Goal: Information Seeking & Learning: Learn about a topic

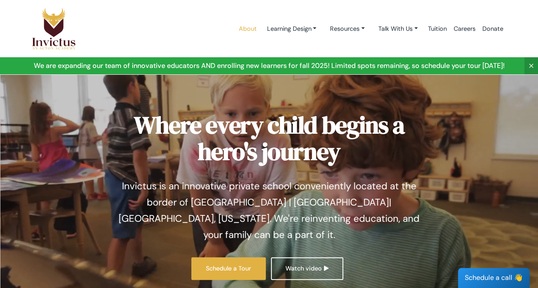
click at [246, 31] on link "About" at bounding box center [247, 29] width 25 height 36
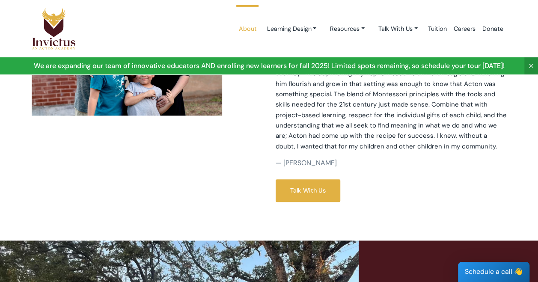
scroll to position [514, 0]
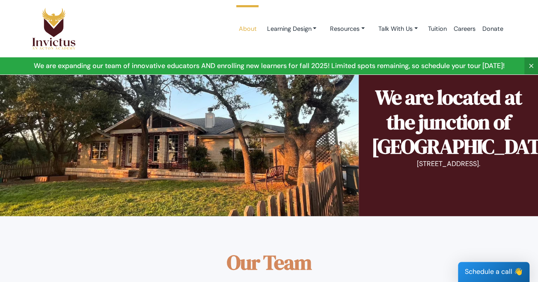
drag, startPoint x: 401, startPoint y: 204, endPoint x: 390, endPoint y: 244, distance: 42.1
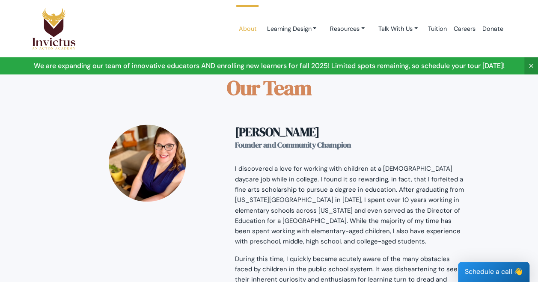
scroll to position [685, 0]
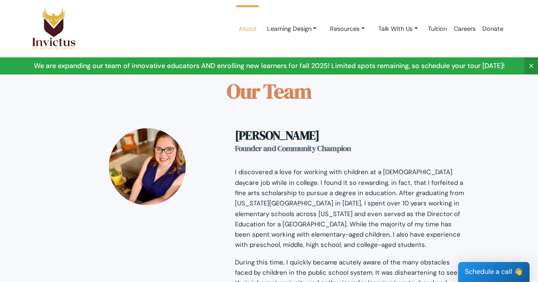
drag, startPoint x: 163, startPoint y: 179, endPoint x: 172, endPoint y: 217, distance: 39.4
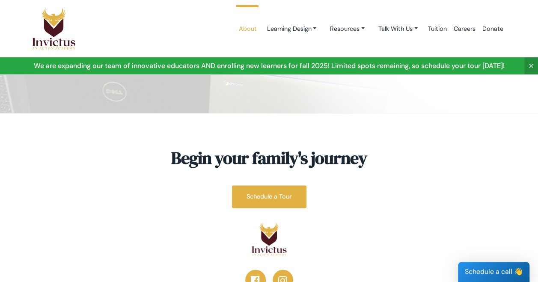
scroll to position [2286, 0]
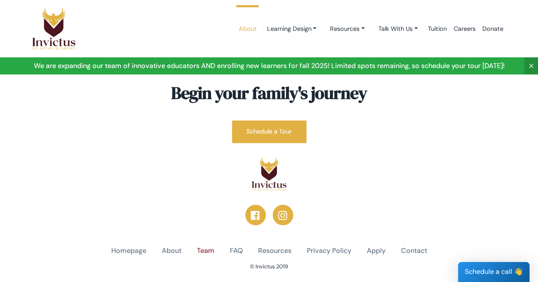
click at [208, 246] on link "Team" at bounding box center [206, 251] width 18 height 10
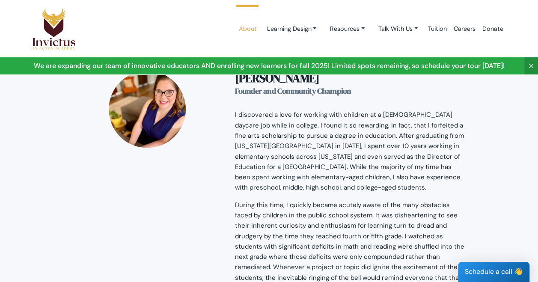
scroll to position [2286, 0]
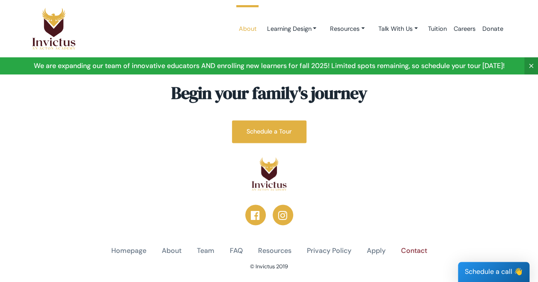
click at [422, 246] on link "Contact" at bounding box center [414, 251] width 26 height 10
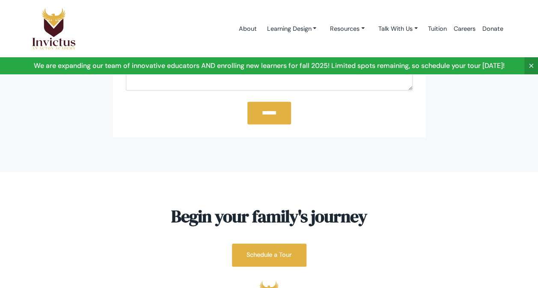
scroll to position [439, 0]
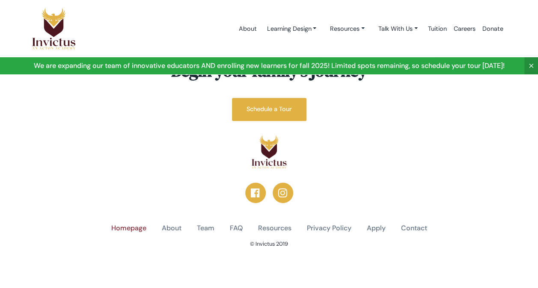
click at [134, 229] on link "Homepage" at bounding box center [128, 229] width 35 height 10
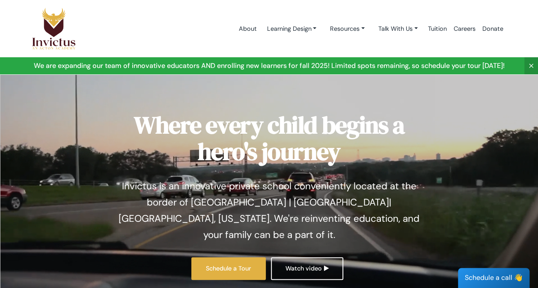
click at [533, 62] on icon at bounding box center [531, 65] width 7 height 7
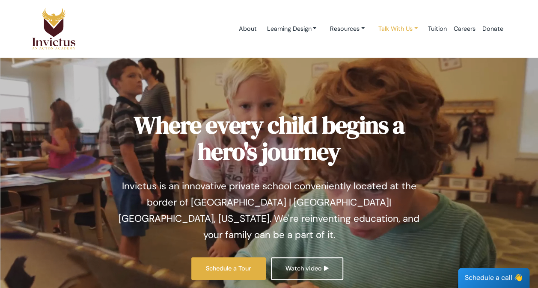
click at [323, 28] on link "Talk With Us" at bounding box center [291, 29] width 63 height 16
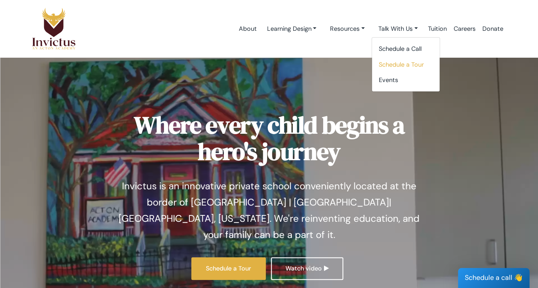
click at [401, 67] on link "Schedule a Tour" at bounding box center [406, 65] width 68 height 16
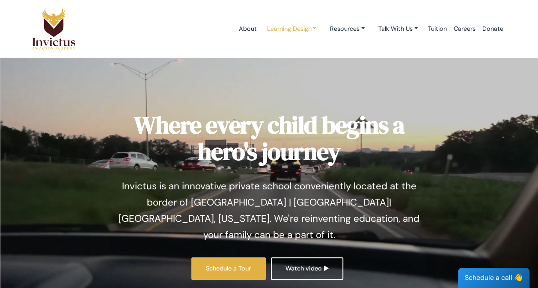
click at [284, 27] on link "Learning Design" at bounding box center [291, 29] width 63 height 16
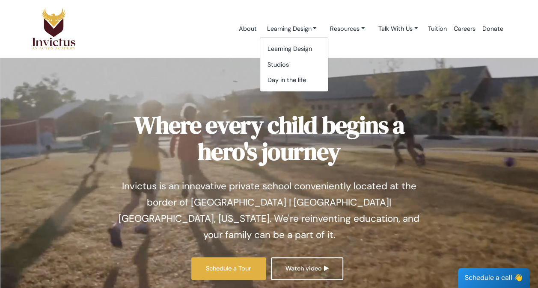
drag, startPoint x: 284, startPoint y: 27, endPoint x: 279, endPoint y: 3, distance: 25.3
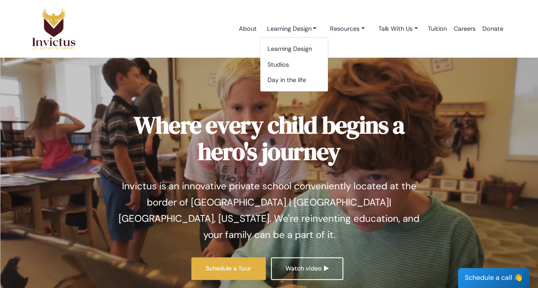
click at [279, 3] on nav "About Learning Design Learning Design Studios Day in the life Resources Get Ins…" at bounding box center [269, 28] width 538 height 57
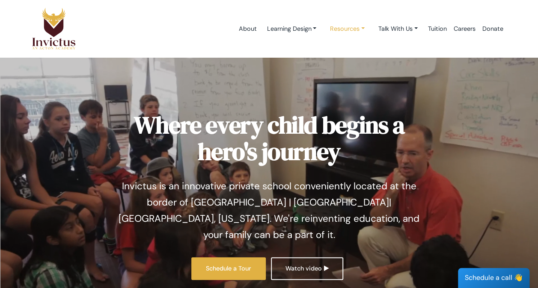
click at [323, 30] on link "Resources" at bounding box center [291, 29] width 63 height 16
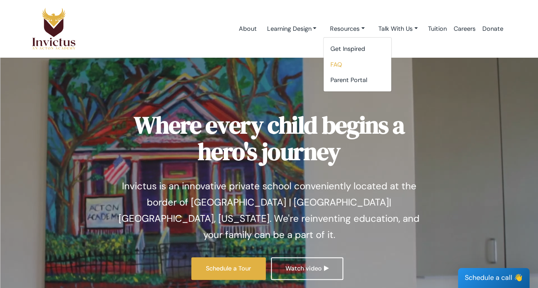
click at [332, 65] on link "FAQ" at bounding box center [358, 65] width 68 height 16
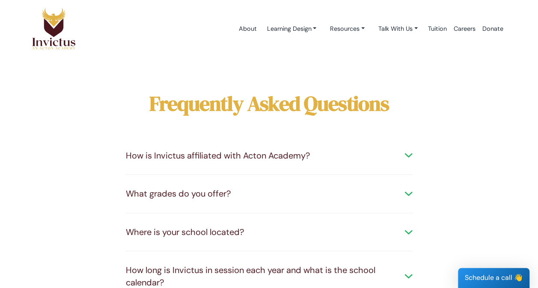
drag, startPoint x: 467, startPoint y: 179, endPoint x: 275, endPoint y: 41, distance: 236.8
click at [275, 41] on ul "About Learning Design Learning Design Studios Day in the life Resources Get Ins…" at bounding box center [370, 29] width 271 height 36
click at [407, 154] on div "How is Invictus affiliated with Acton Academy?" at bounding box center [269, 156] width 287 height 12
